Goal: Share content: Share content

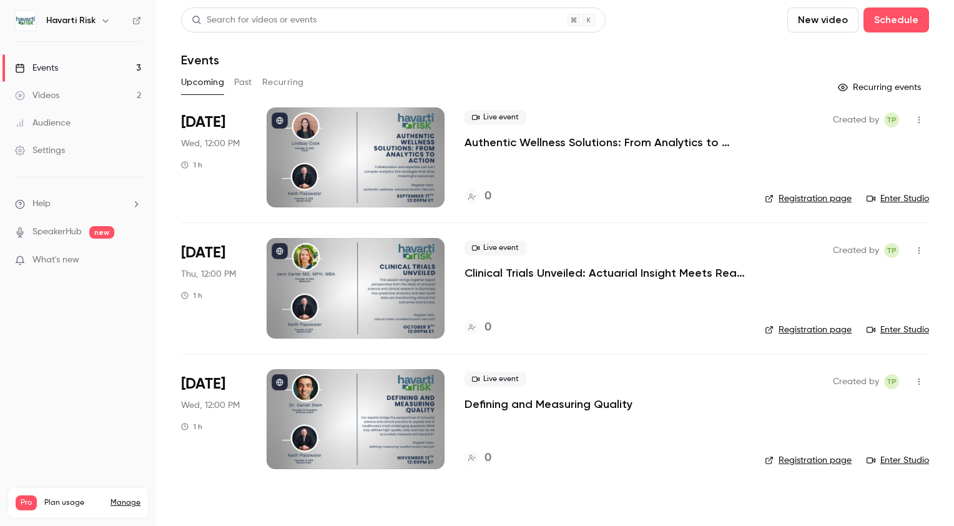
click at [578, 141] on p "Authentic Wellness Solutions: From Analytics to Action—A Fireside Chat with Hav…" at bounding box center [604, 142] width 280 height 15
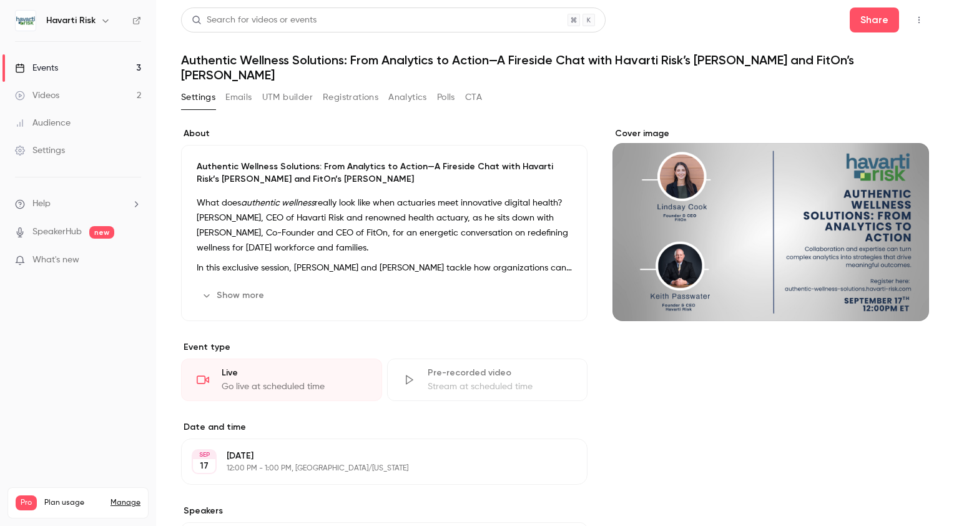
click at [352, 94] on button "Registrations" at bounding box center [351, 97] width 56 height 20
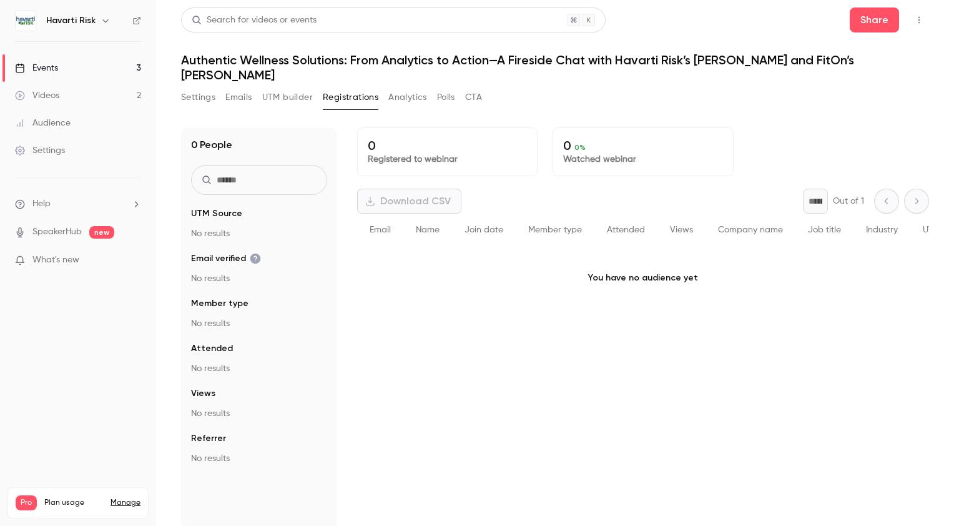
click at [196, 96] on button "Settings" at bounding box center [198, 97] width 34 height 20
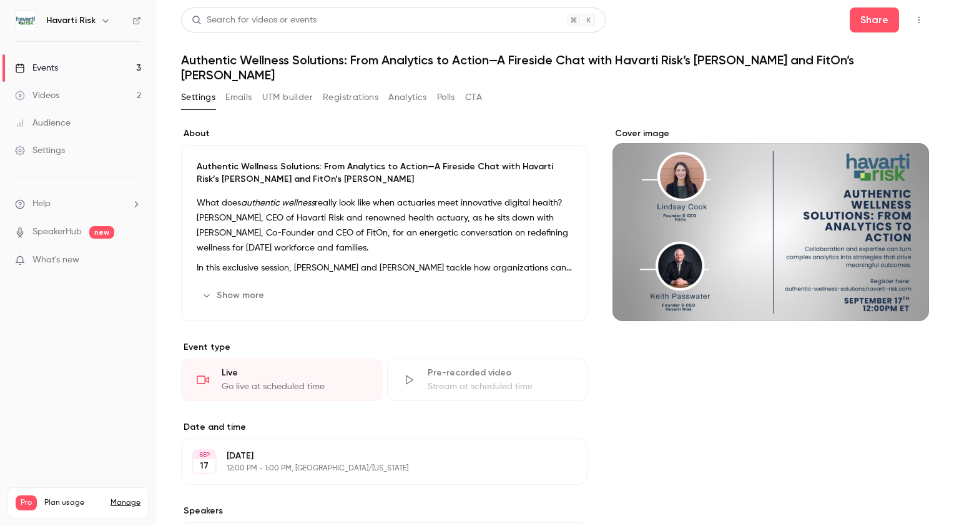
click at [232, 94] on button "Emails" at bounding box center [238, 97] width 26 height 20
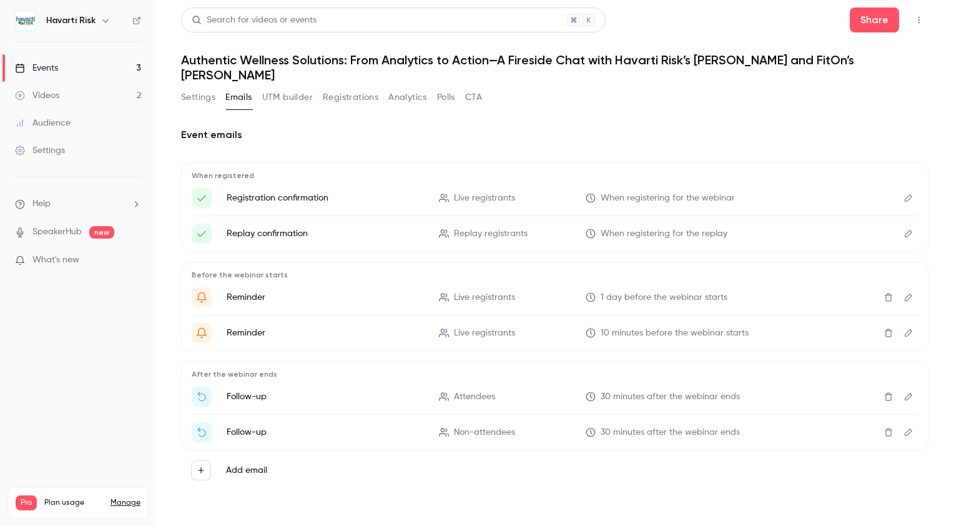
click at [341, 96] on button "Registrations" at bounding box center [351, 97] width 56 height 20
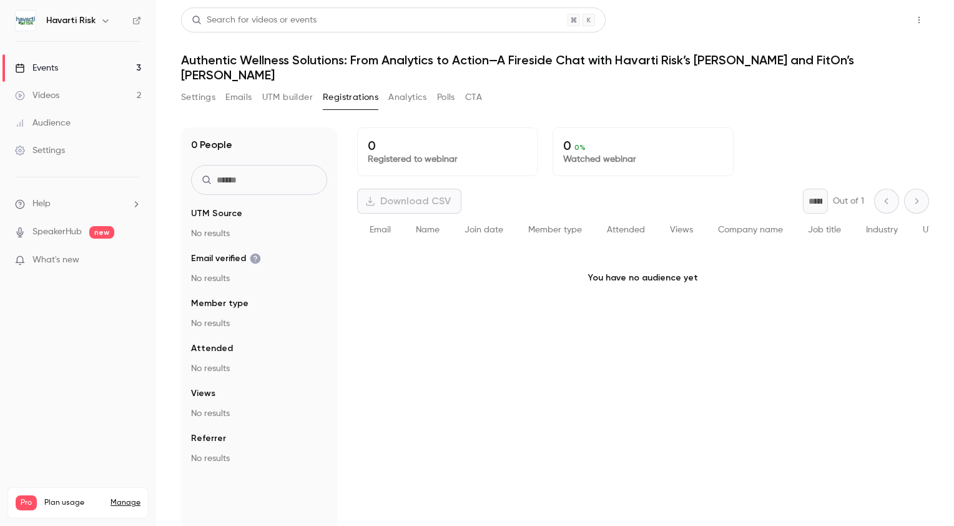
click at [866, 19] on button "Share" at bounding box center [874, 19] width 49 height 25
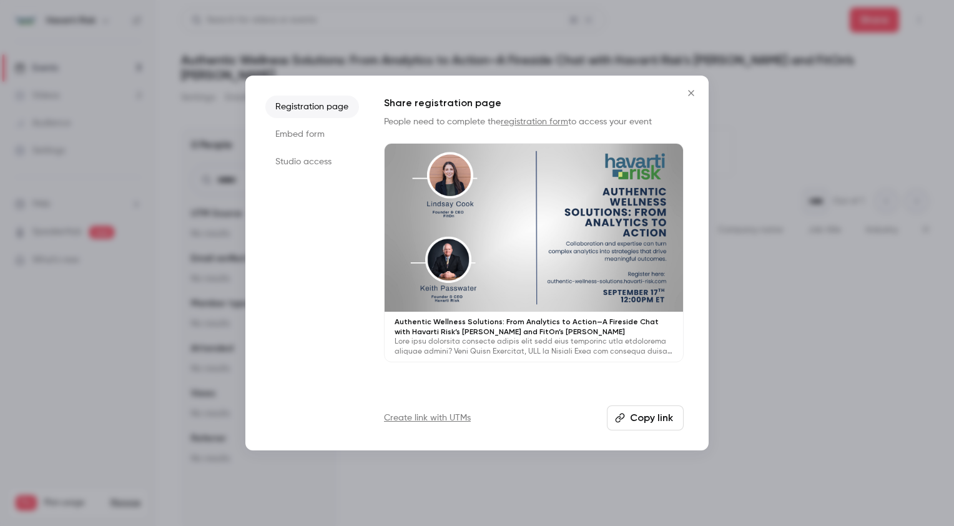
click at [644, 420] on button "Copy link" at bounding box center [645, 417] width 77 height 25
